Goal: Task Accomplishment & Management: Manage account settings

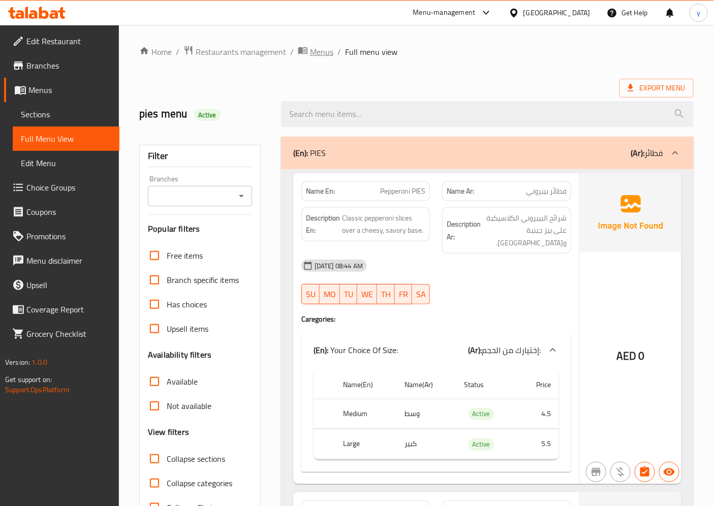
click at [319, 47] on span "Menus" at bounding box center [321, 52] width 23 height 12
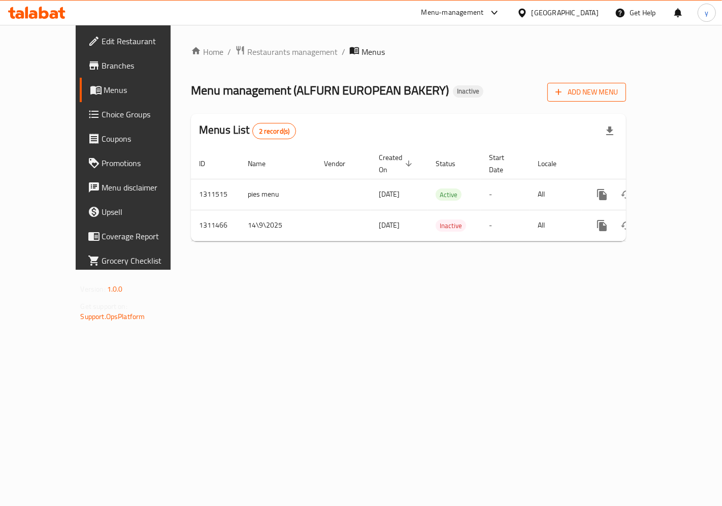
click at [618, 93] on span "Add New Menu" at bounding box center [587, 92] width 62 height 13
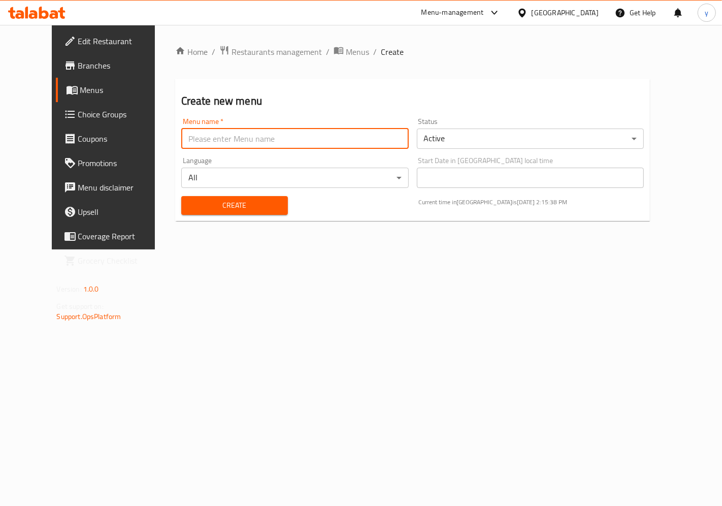
click at [244, 142] on input "text" at bounding box center [295, 139] width 228 height 20
type input "mexian menu"
click at [249, 201] on span "Create" at bounding box center [234, 205] width 90 height 13
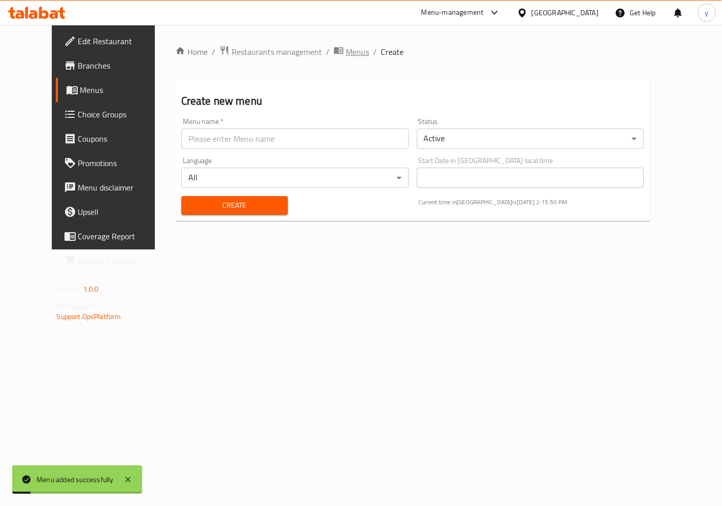
click at [346, 48] on span "Menus" at bounding box center [357, 52] width 23 height 12
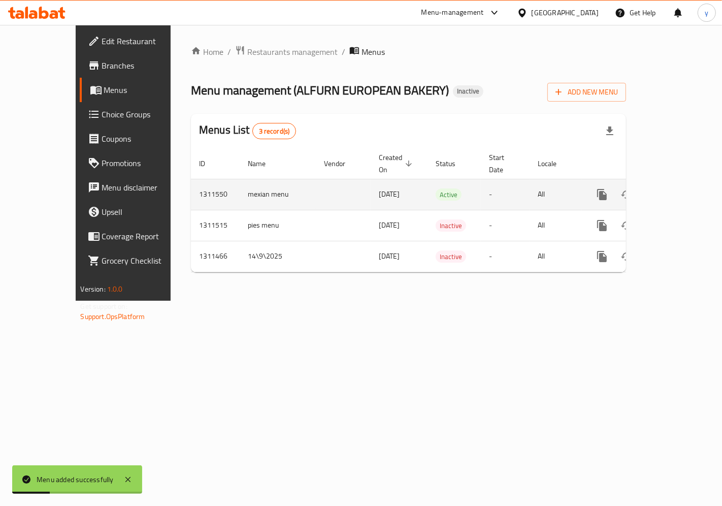
click at [642, 188] on icon "enhanced table" at bounding box center [676, 194] width 12 height 12
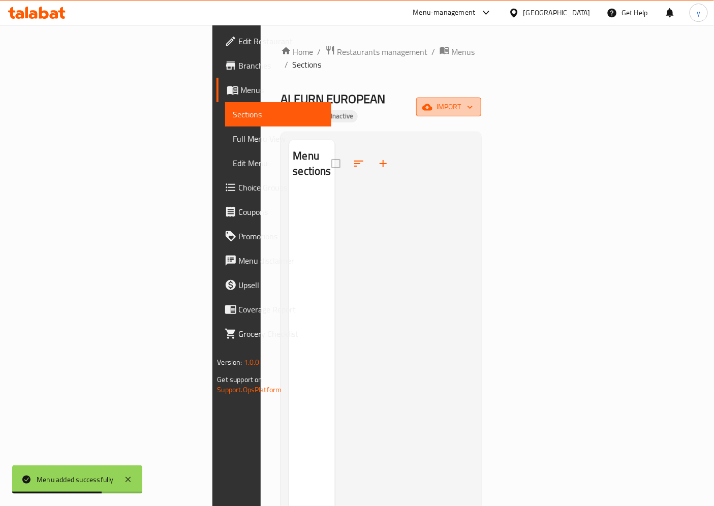
click at [473, 101] on span "import" at bounding box center [448, 107] width 49 height 13
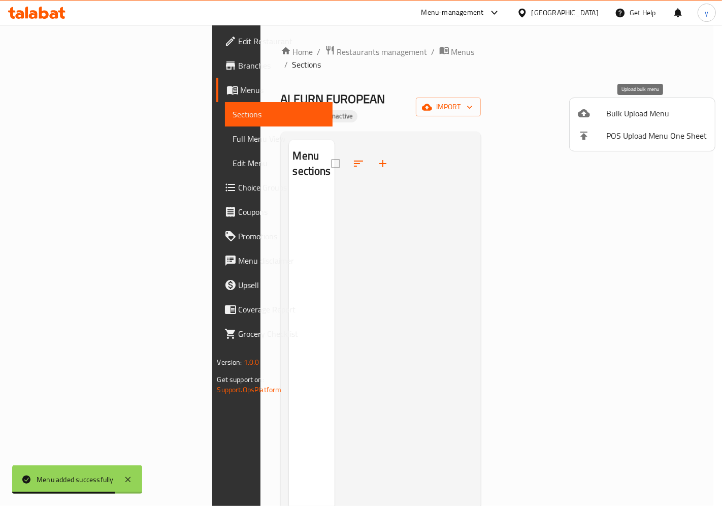
click at [642, 113] on span "Bulk Upload Menu" at bounding box center [657, 113] width 101 height 12
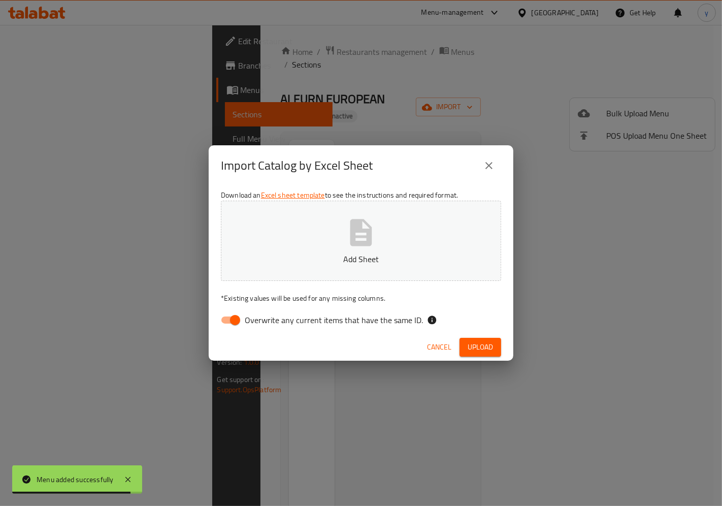
click at [231, 321] on input "Overwrite any current items that have the same ID." at bounding box center [235, 319] width 58 height 19
checkbox input "false"
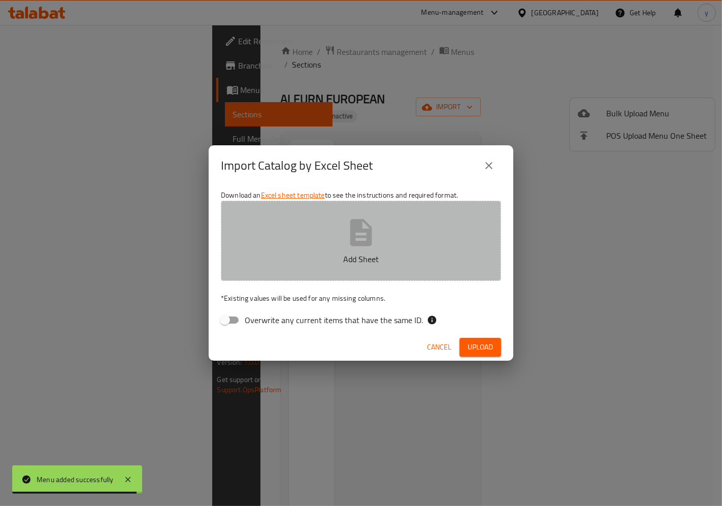
click at [375, 237] on icon "button" at bounding box center [361, 232] width 33 height 33
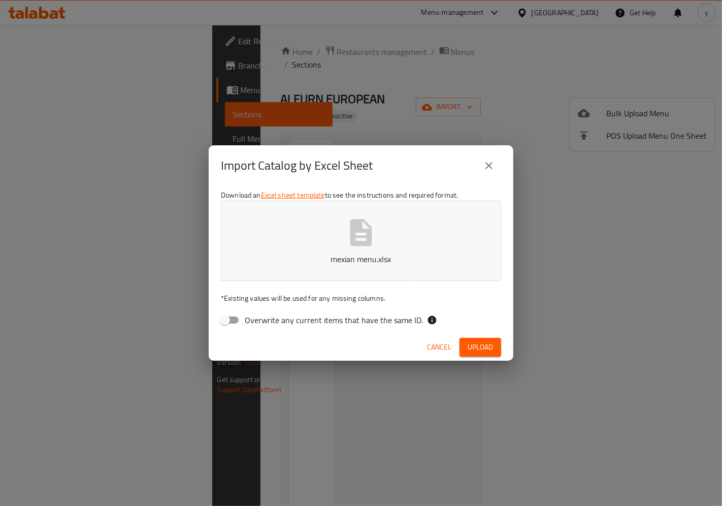
click at [472, 345] on span "Upload" at bounding box center [480, 347] width 25 height 13
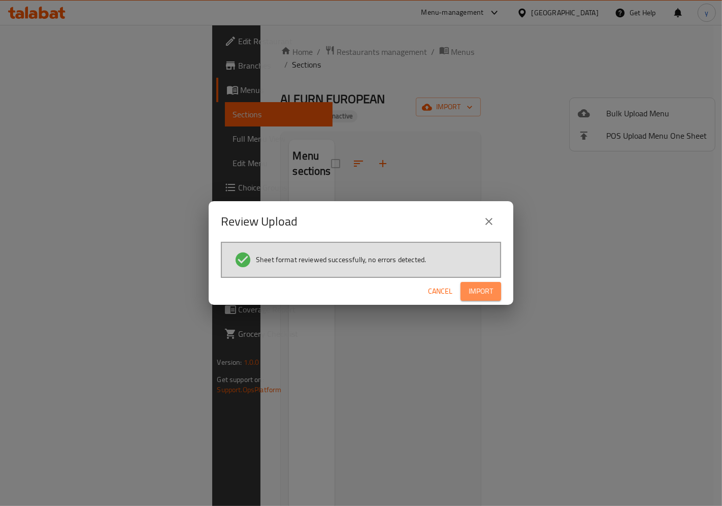
click at [489, 295] on span "Import" at bounding box center [481, 291] width 24 height 13
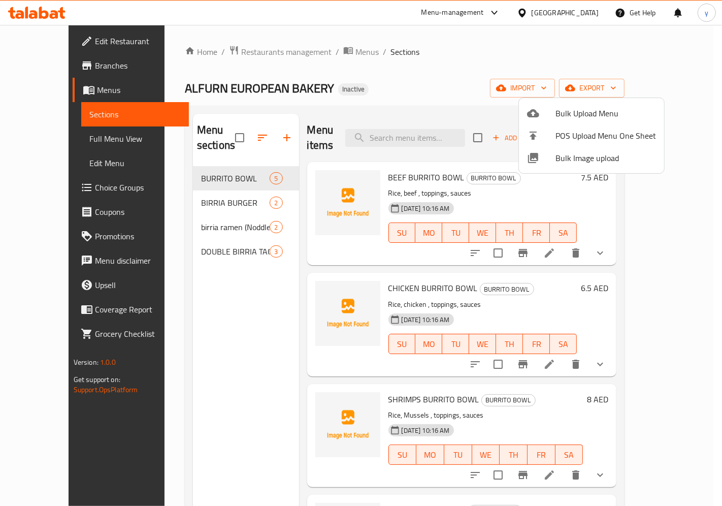
click at [242, 277] on div at bounding box center [361, 253] width 722 height 506
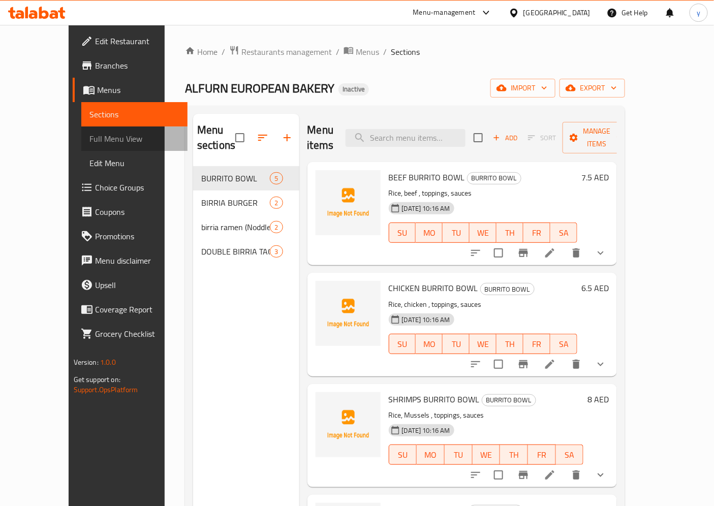
click at [89, 140] on span "Full Menu View" at bounding box center [134, 139] width 90 height 12
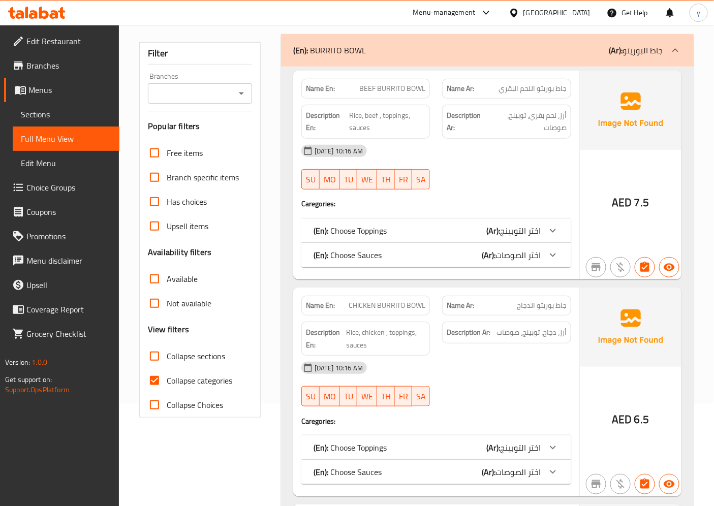
scroll to position [113, 0]
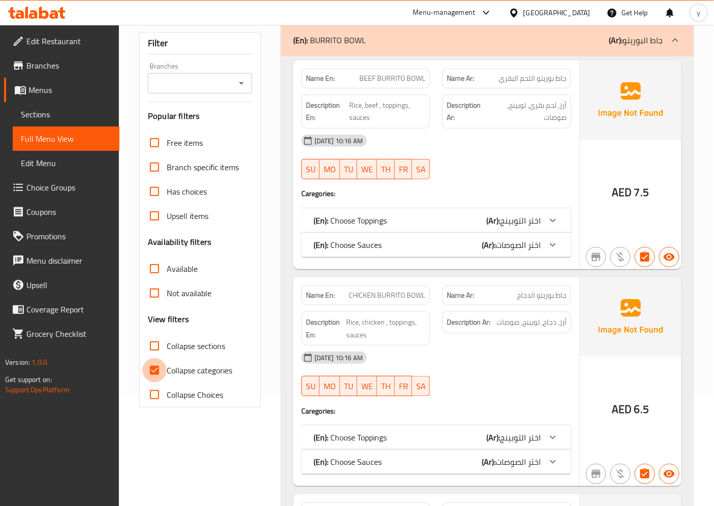
click at [157, 376] on input "Collapse categories" at bounding box center [154, 370] width 24 height 24
checkbox input "false"
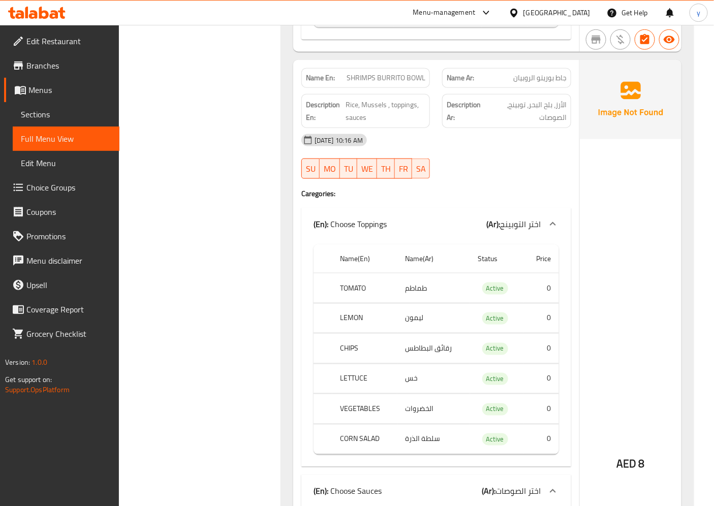
scroll to position [1637, 0]
click at [543, 80] on span "جاط بوريتو الروبيان" at bounding box center [539, 78] width 53 height 11
drag, startPoint x: 559, startPoint y: 78, endPoint x: 516, endPoint y: 81, distance: 43.8
click at [516, 81] on span "جاط بوريتو الروبيان" at bounding box center [539, 78] width 53 height 11
drag, startPoint x: 350, startPoint y: 76, endPoint x: 411, endPoint y: 78, distance: 62.0
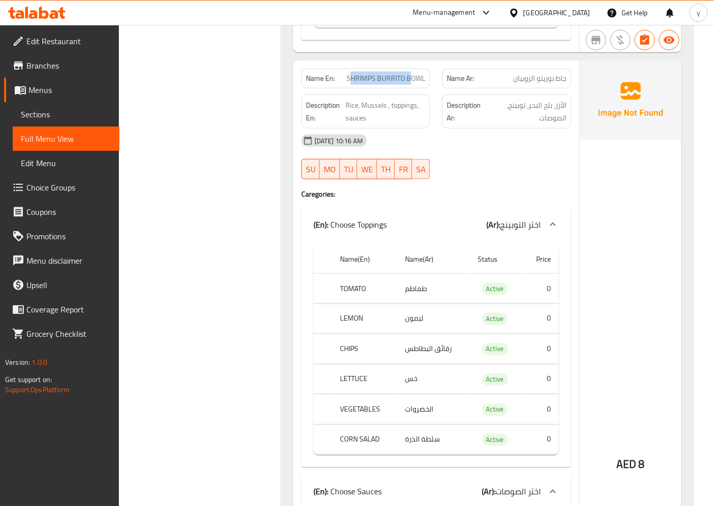
click at [411, 78] on span "SHRIMPS BURRITO BOWL" at bounding box center [385, 78] width 79 height 11
drag, startPoint x: 367, startPoint y: 106, endPoint x: 377, endPoint y: 107, distance: 10.3
click at [377, 107] on span "Rice, Mussels , toppings, sauces" at bounding box center [385, 111] width 80 height 25
click at [359, 79] on span "SHRIMPS BURRITO BOWL" at bounding box center [385, 78] width 79 height 11
drag, startPoint x: 671, startPoint y: 186, endPoint x: 664, endPoint y: 192, distance: 8.7
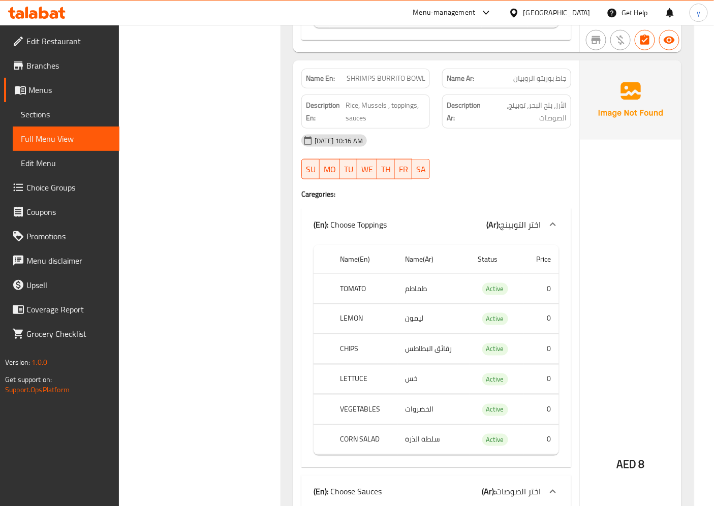
click at [642, 188] on div "AED 8" at bounding box center [631, 437] width 102 height 754
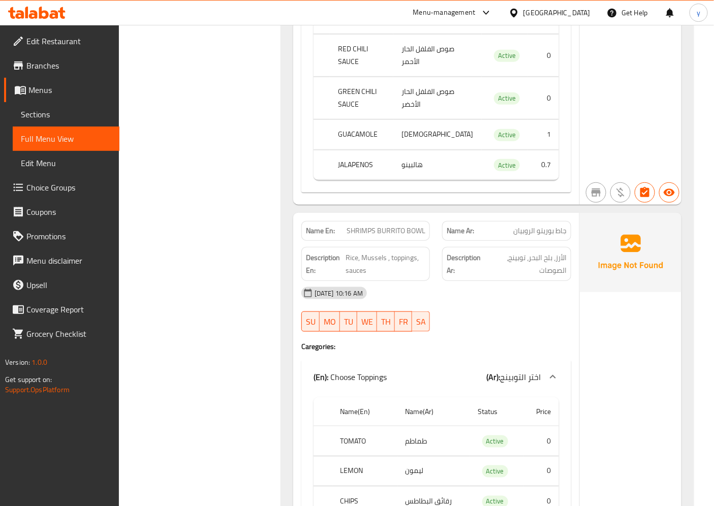
scroll to position [1467, 0]
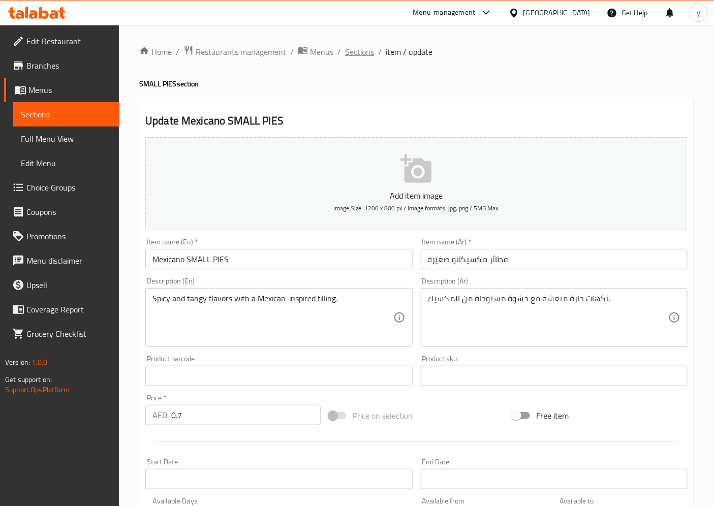
click at [364, 51] on span "Sections" at bounding box center [359, 52] width 29 height 12
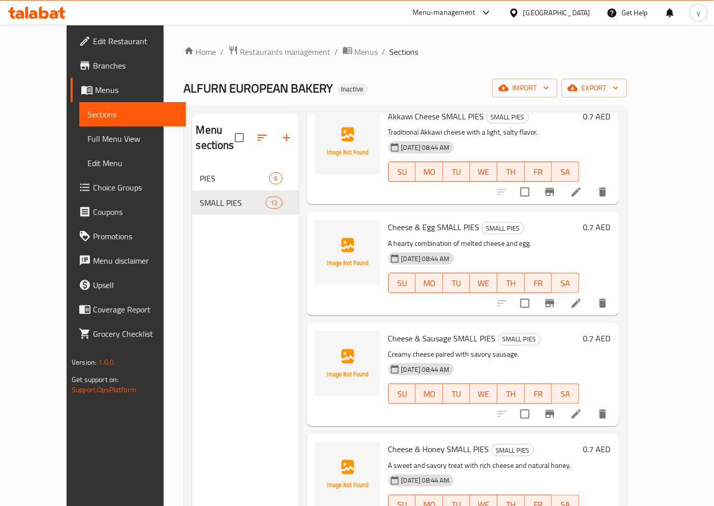
scroll to position [113, 0]
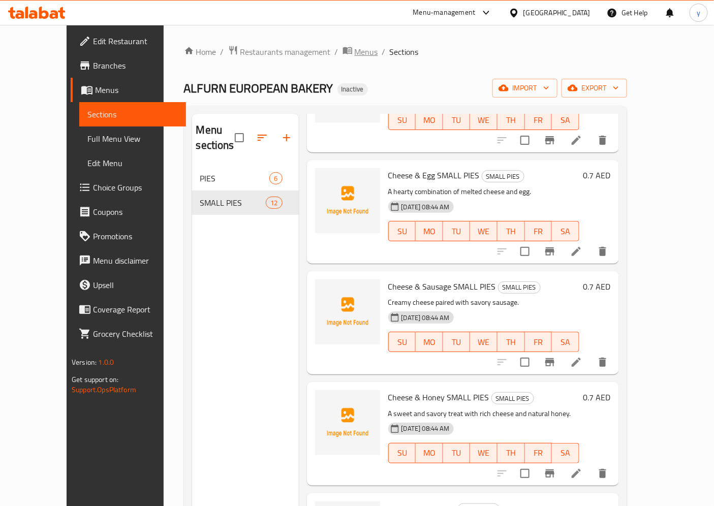
click at [355, 51] on span "Menus" at bounding box center [366, 52] width 23 height 12
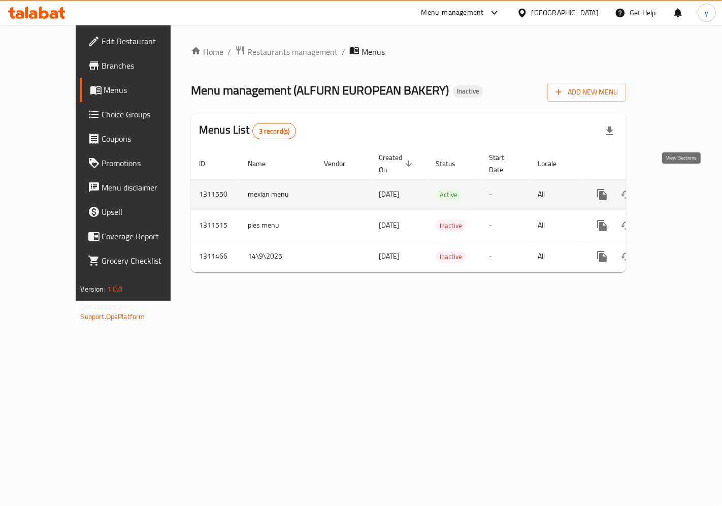
click at [682, 188] on icon "enhanced table" at bounding box center [676, 194] width 12 height 12
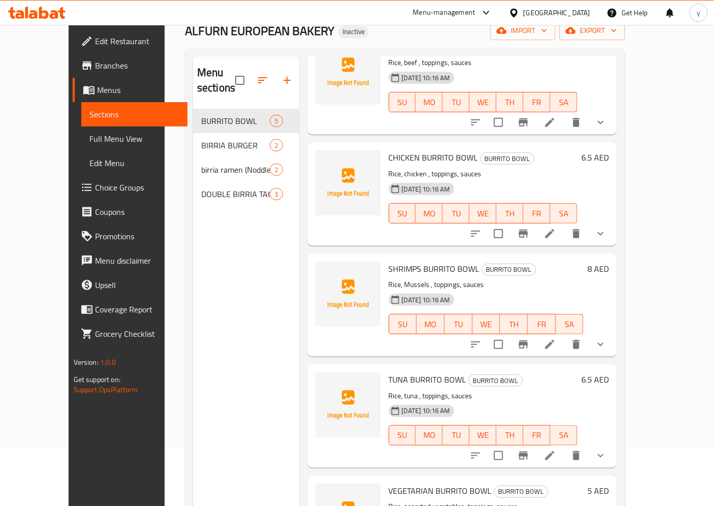
scroll to position [29, 0]
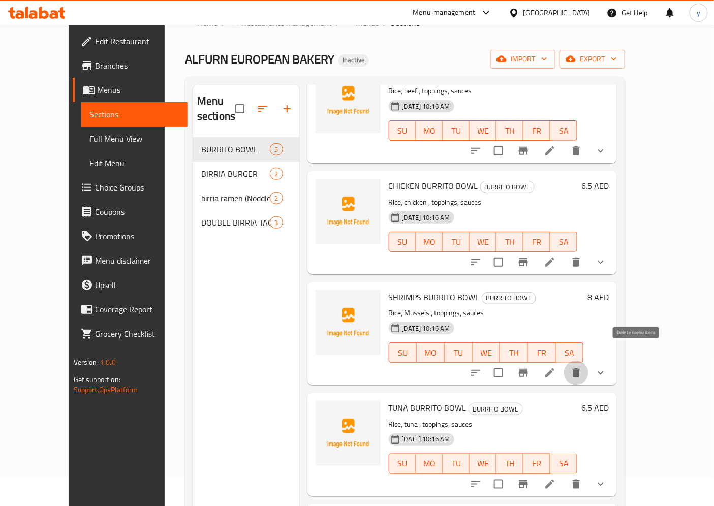
click at [580, 368] on icon "delete" at bounding box center [576, 372] width 7 height 9
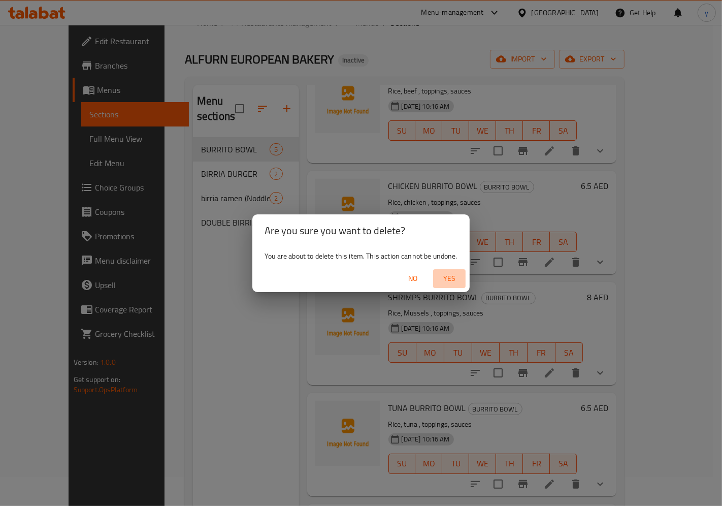
click at [443, 275] on span "Yes" at bounding box center [449, 278] width 24 height 13
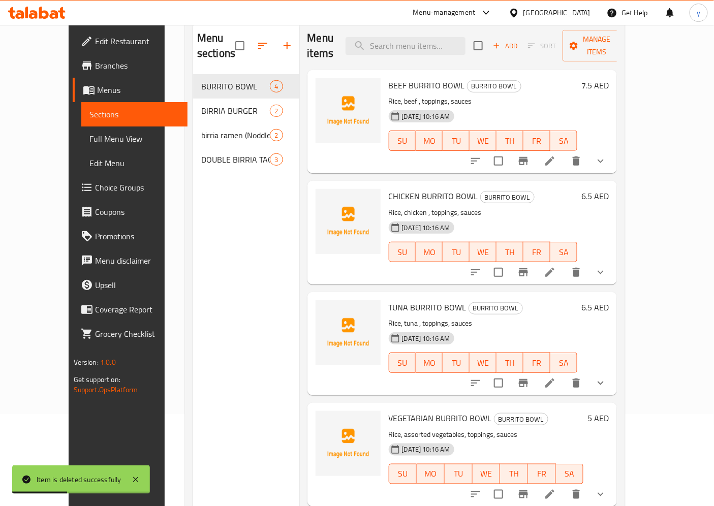
scroll to position [0, 0]
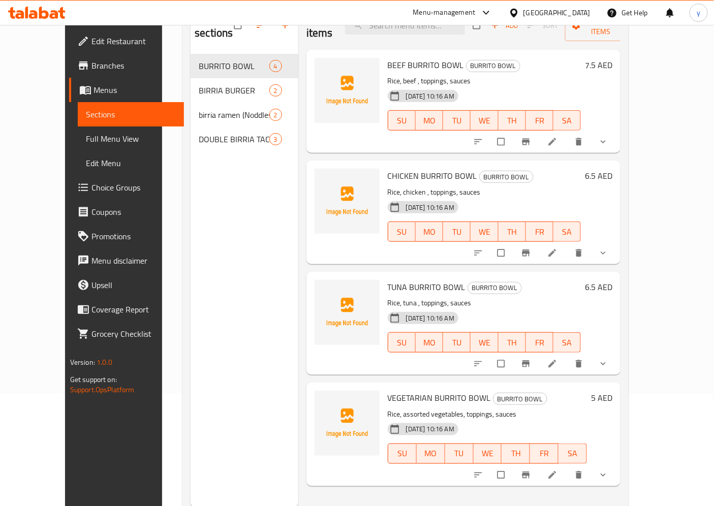
scroll to position [113, 0]
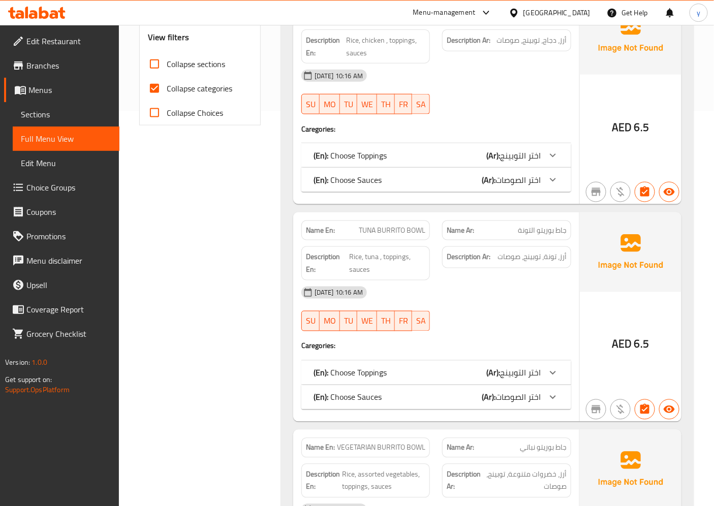
scroll to position [451, 0]
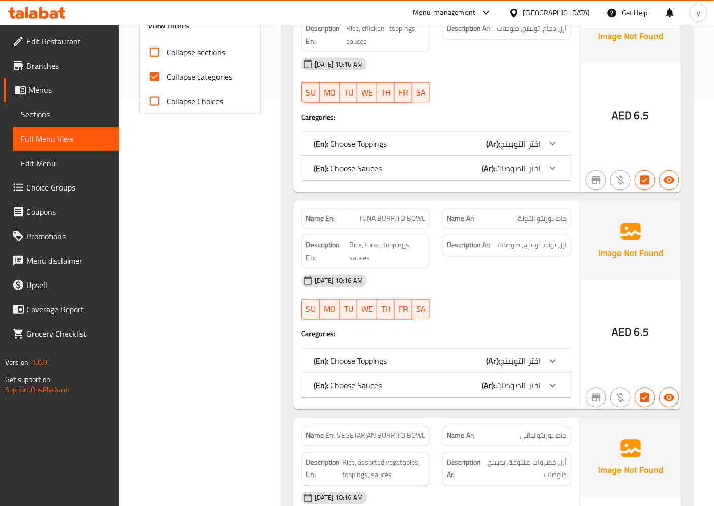
scroll to position [338, 0]
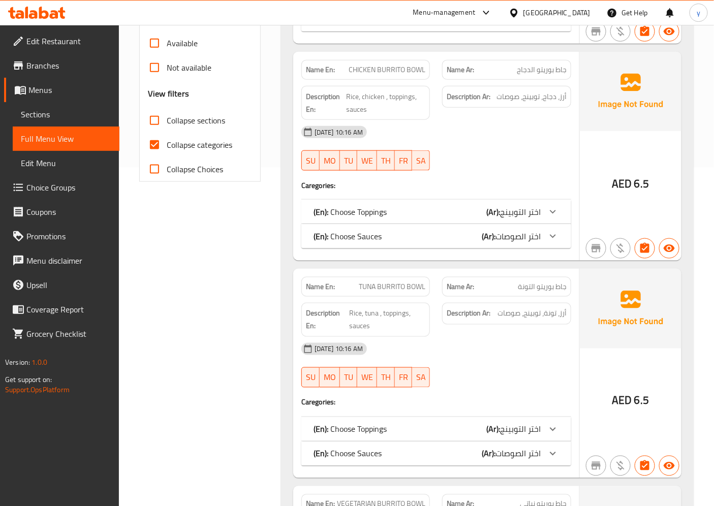
click at [156, 143] on input "Collapse categories" at bounding box center [154, 145] width 24 height 24
checkbox input "false"
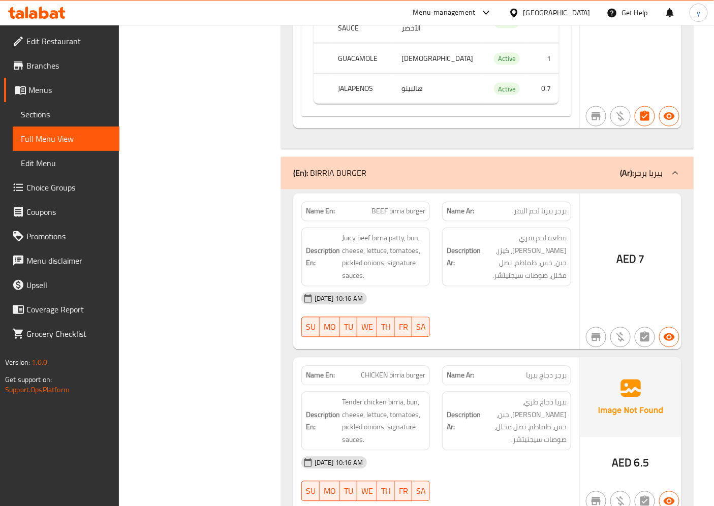
scroll to position [3104, 0]
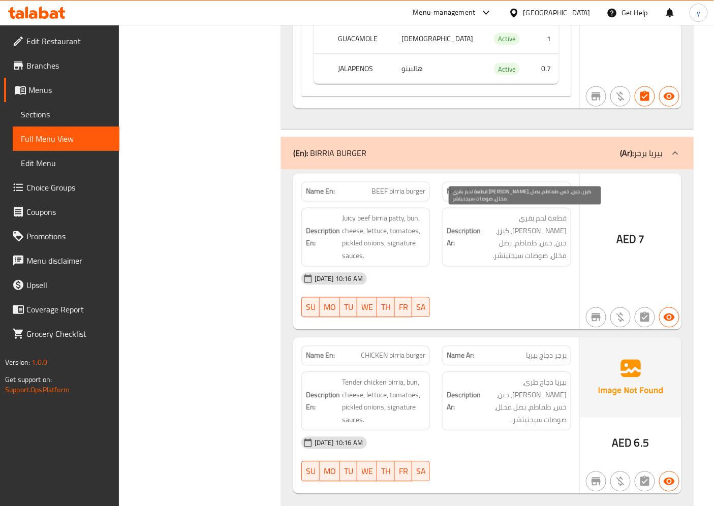
click at [547, 231] on span "قطعة لحم بقري بيريا جوسي، كيزر، جبن، خس، طماطم، بصل مخلل، صوصات سيجنيتشر." at bounding box center [525, 237] width 84 height 50
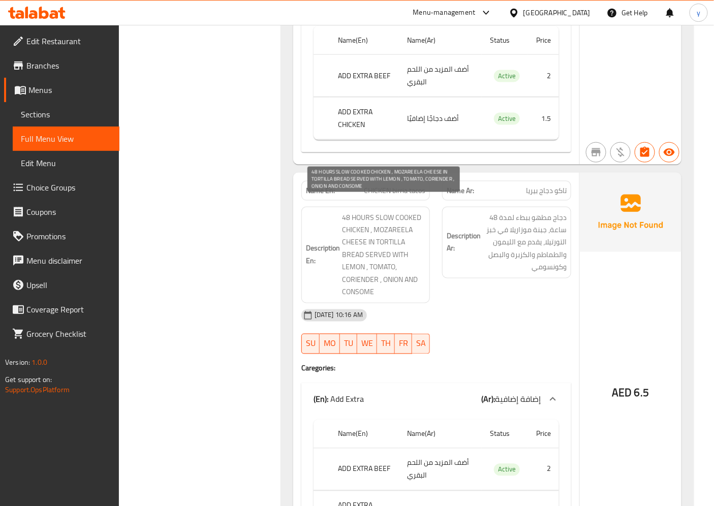
scroll to position [4290, 0]
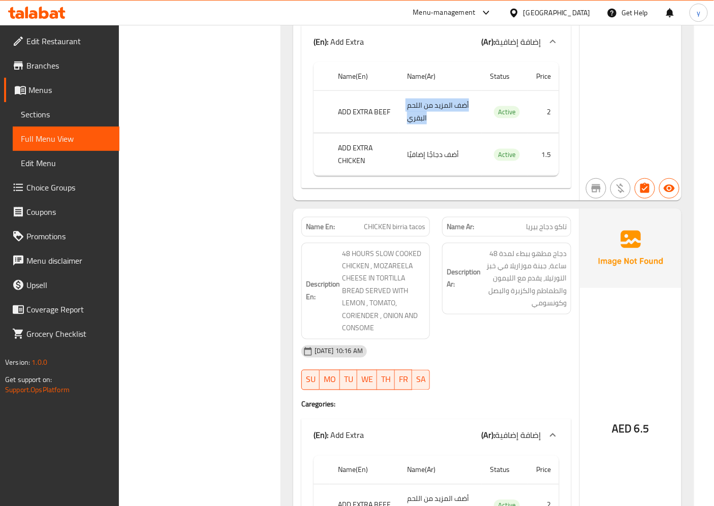
drag, startPoint x: 470, startPoint y: 90, endPoint x: 407, endPoint y: 115, distance: 67.3
click at [407, 115] on td "أضف المزيد من اللحم البقري" at bounding box center [440, 112] width 83 height 42
drag, startPoint x: 385, startPoint y: 103, endPoint x: 335, endPoint y: 104, distance: 49.8
click at [335, 104] on th "ADD EXTRA BEEF" at bounding box center [364, 112] width 69 height 42
click at [392, 133] on td "choices table" at bounding box center [435, 133] width 245 height 1
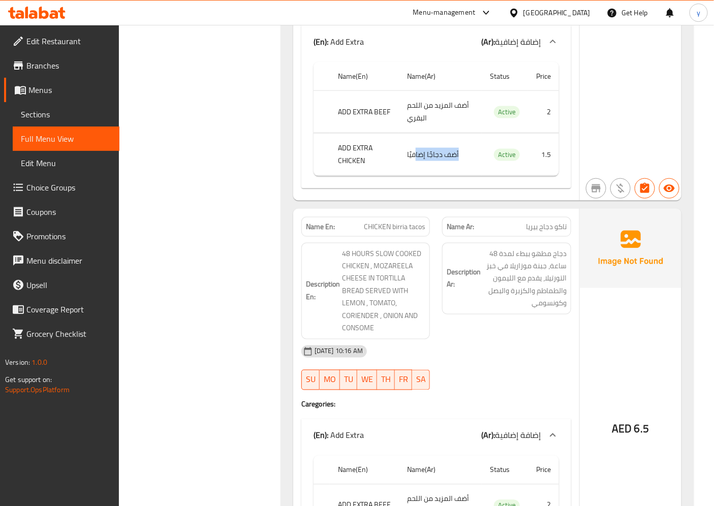
drag, startPoint x: 476, startPoint y: 136, endPoint x: 406, endPoint y: 146, distance: 69.8
click at [408, 146] on td "أضف دجاجًا إضافيًا" at bounding box center [440, 155] width 83 height 42
drag, startPoint x: 486, startPoint y: 181, endPoint x: 497, endPoint y: 193, distance: 16.5
click at [487, 184] on div "Name En: BEEF birria tacos Name Ar: تاكو لحم بقري بيريا Description En: 48 HOUR…" at bounding box center [436, 8] width 286 height 386
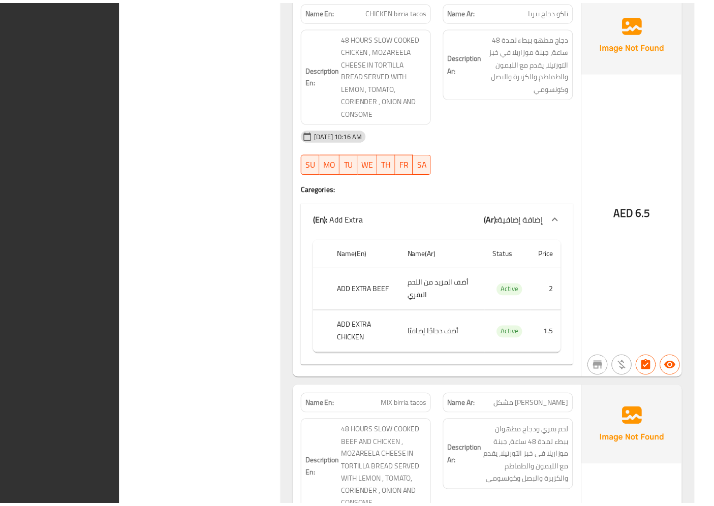
scroll to position [4718, 0]
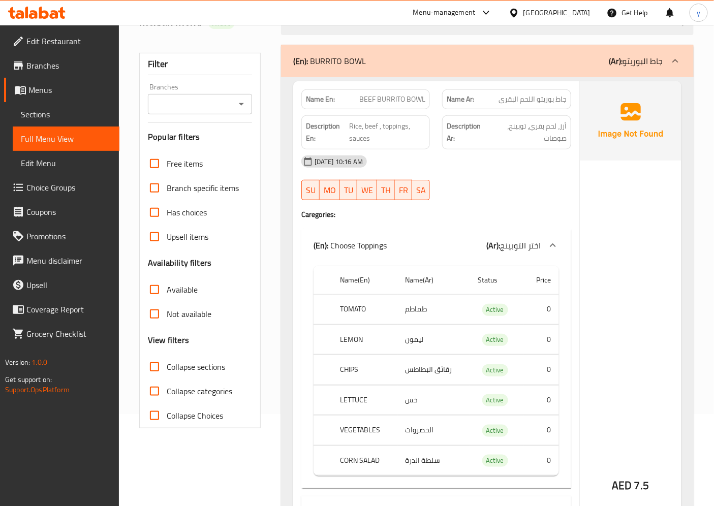
scroll to position [0, 0]
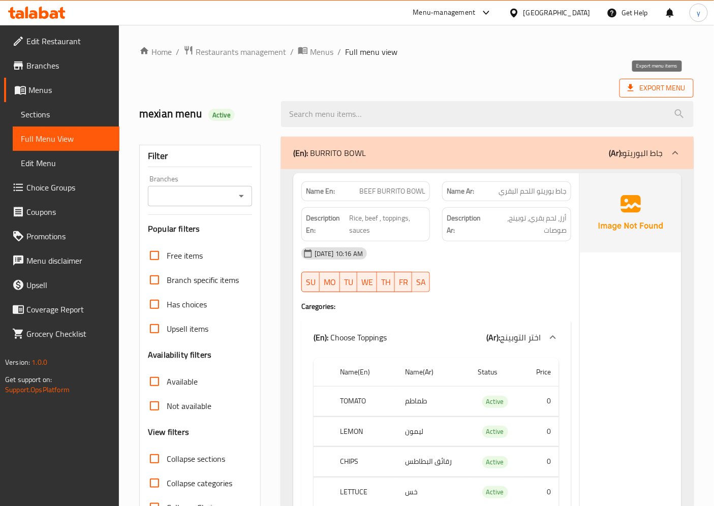
click at [658, 92] on span "Export Menu" at bounding box center [656, 88] width 58 height 13
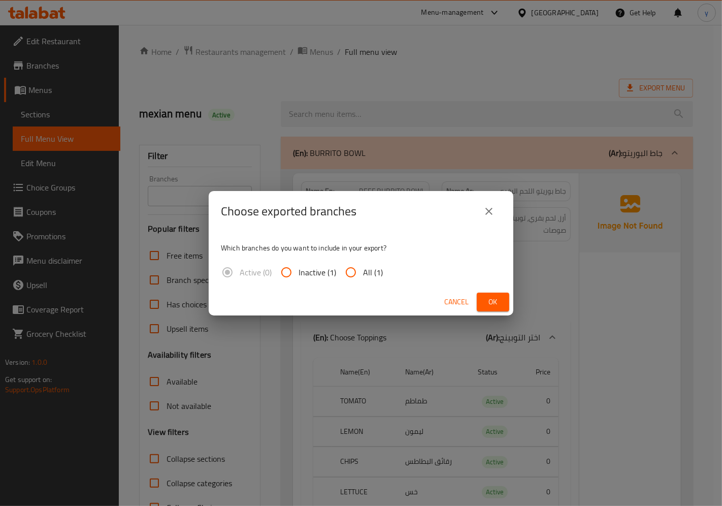
click at [349, 268] on input "All (1)" at bounding box center [351, 272] width 24 height 24
radio input "true"
click at [491, 297] on span "Ok" at bounding box center [493, 302] width 16 height 13
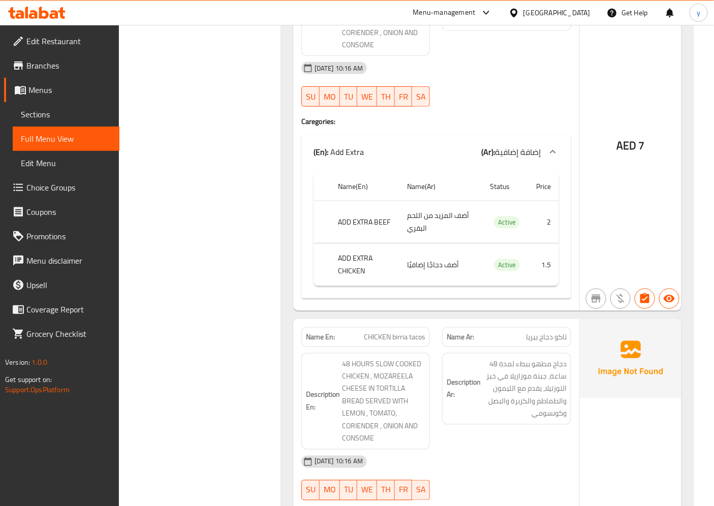
scroll to position [4123, 0]
click at [38, 69] on span "Branches" at bounding box center [68, 65] width 85 height 12
